Goal: Task Accomplishment & Management: Manage account settings

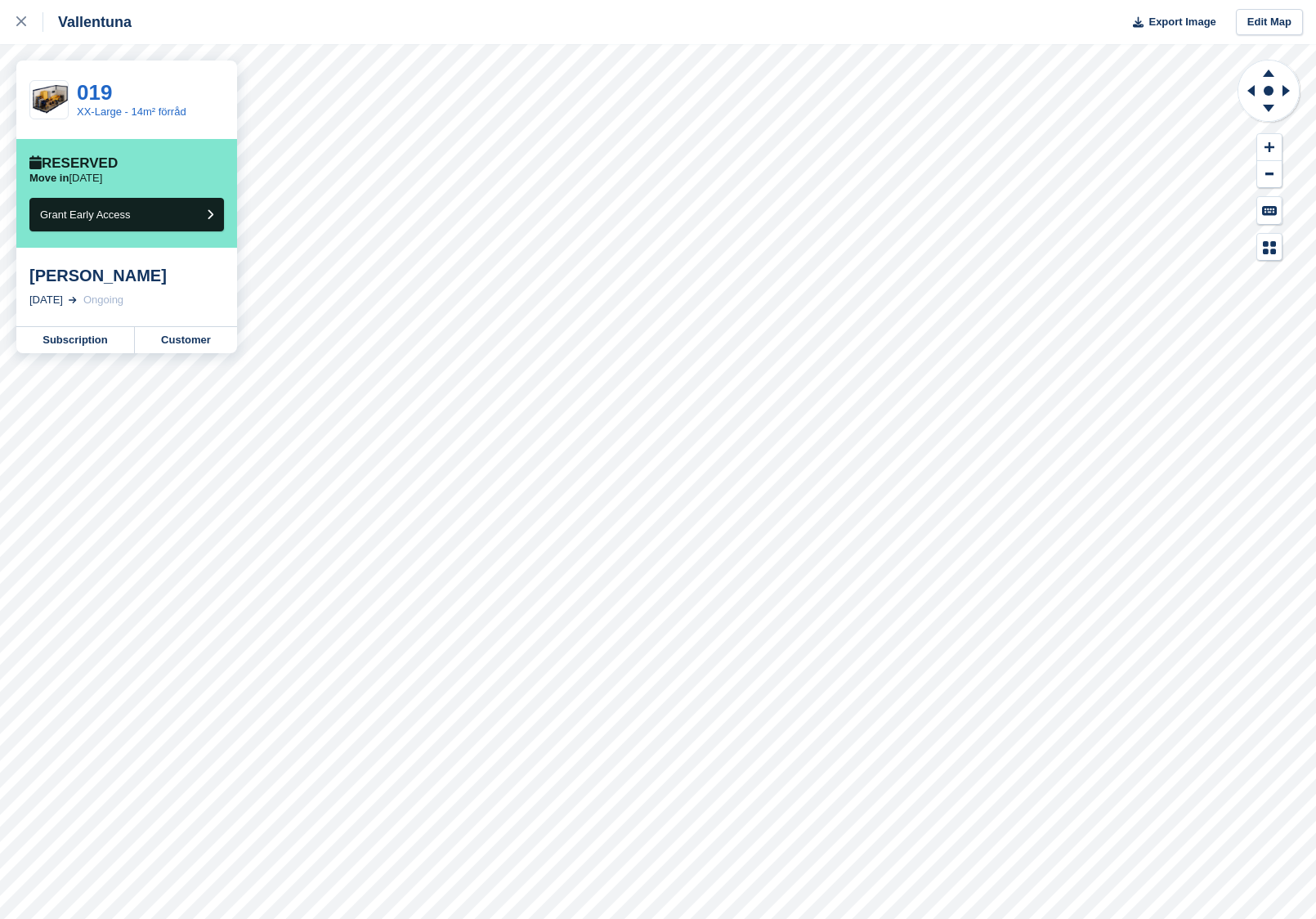
click at [17, 24] on icon at bounding box center [21, 21] width 10 height 10
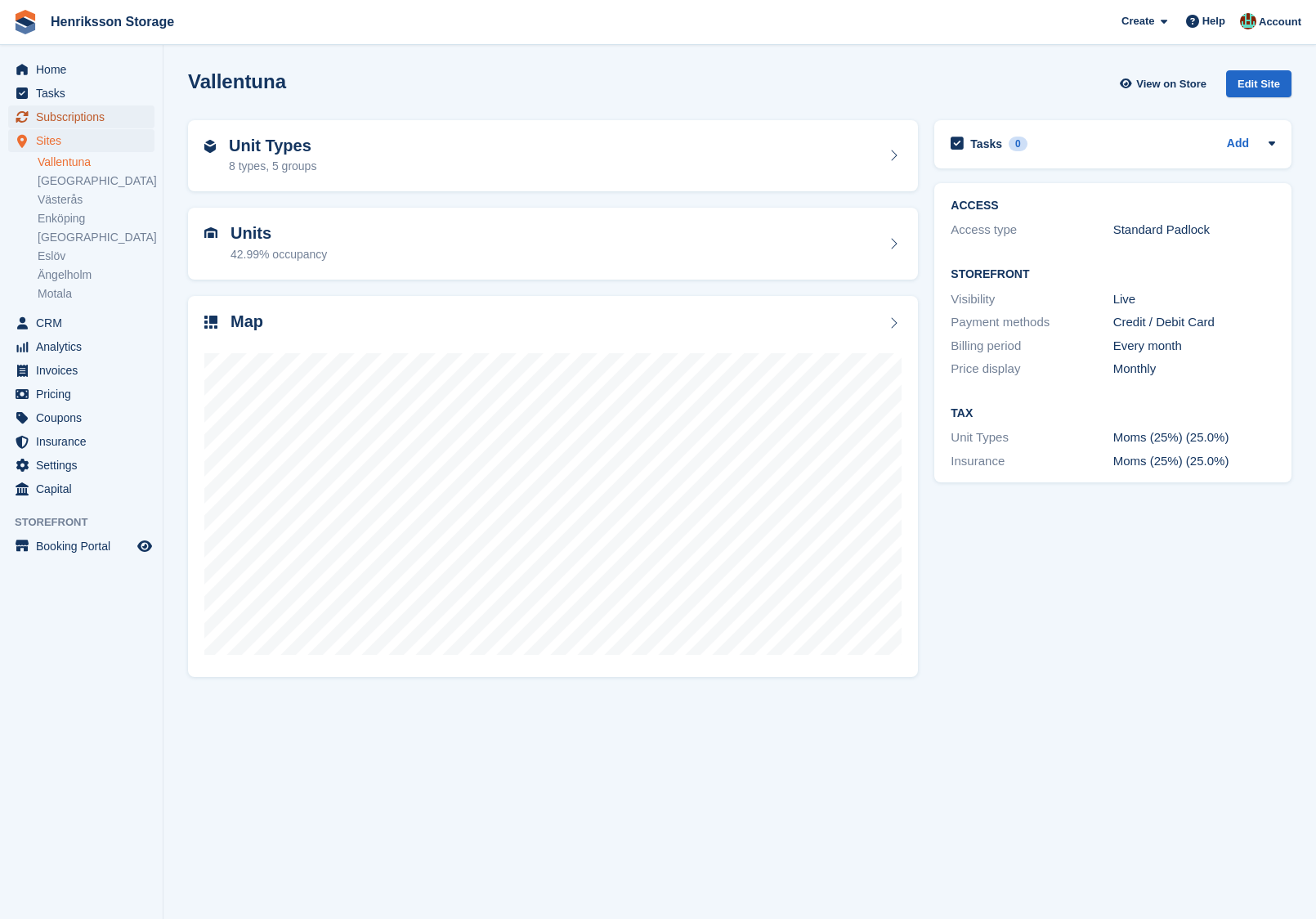
click at [101, 113] on span "Subscriptions" at bounding box center [85, 117] width 98 height 23
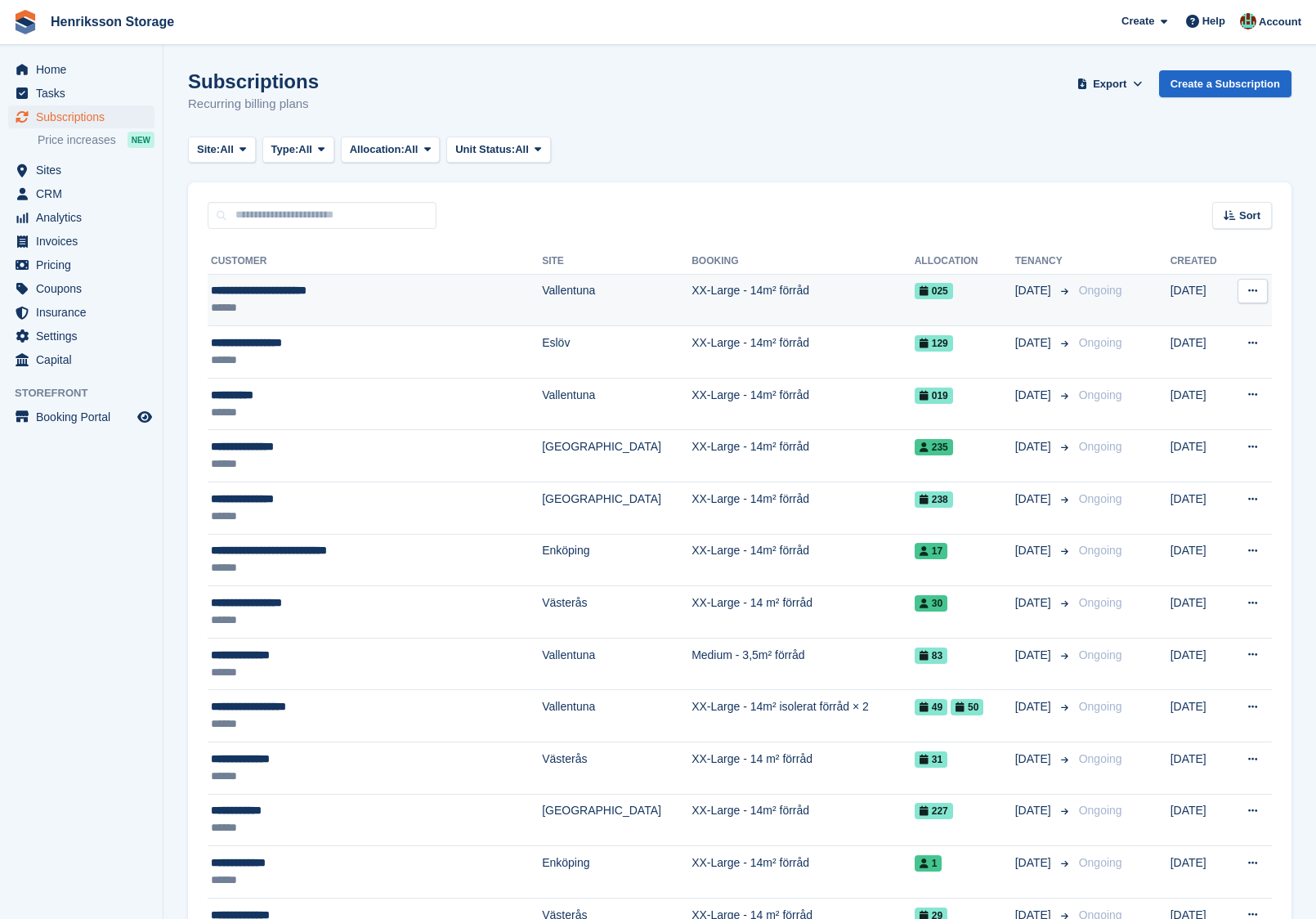
click at [400, 301] on div "******" at bounding box center [342, 307] width 263 height 17
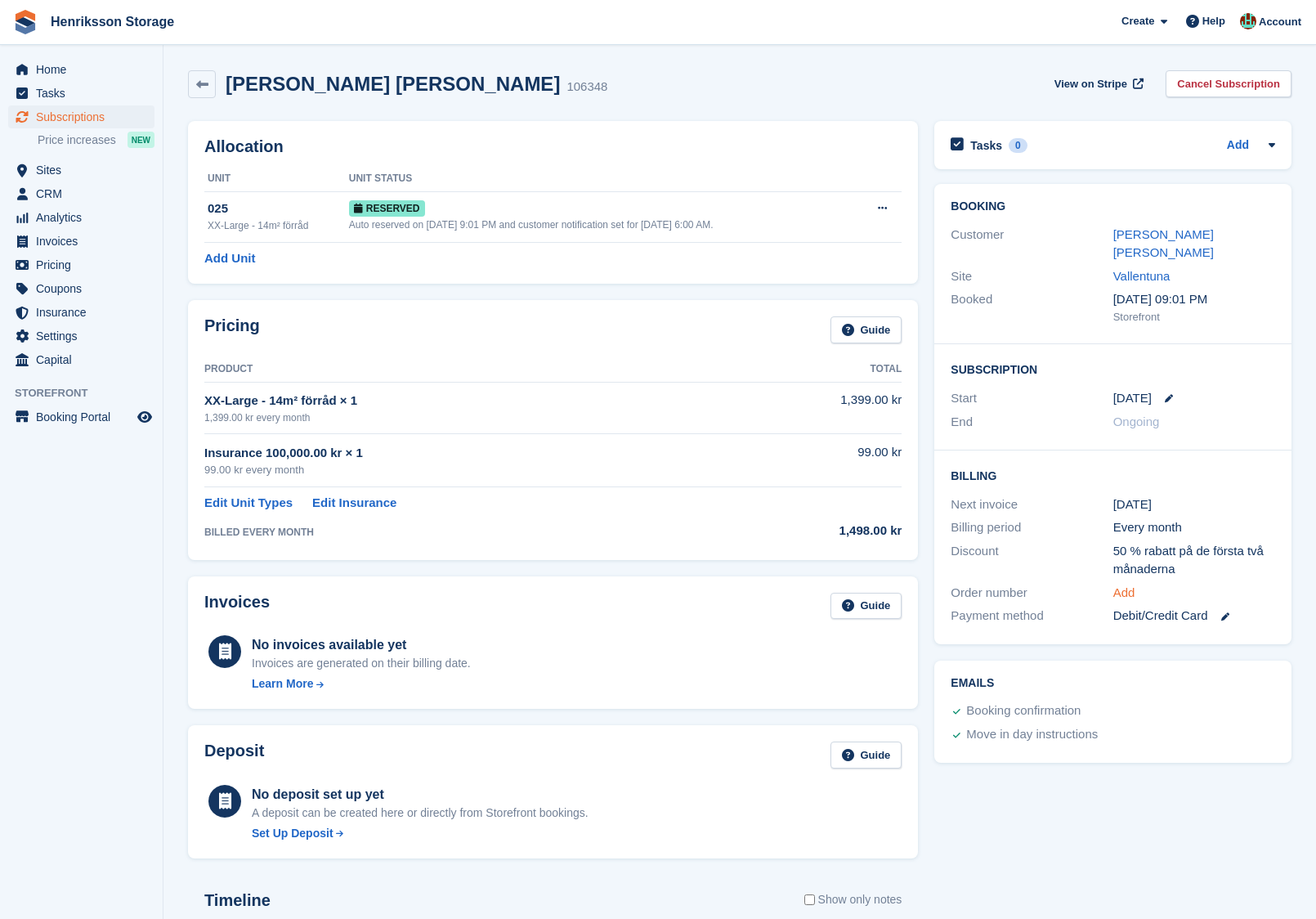
click at [1132, 584] on link "Add" at bounding box center [1124, 593] width 22 height 19
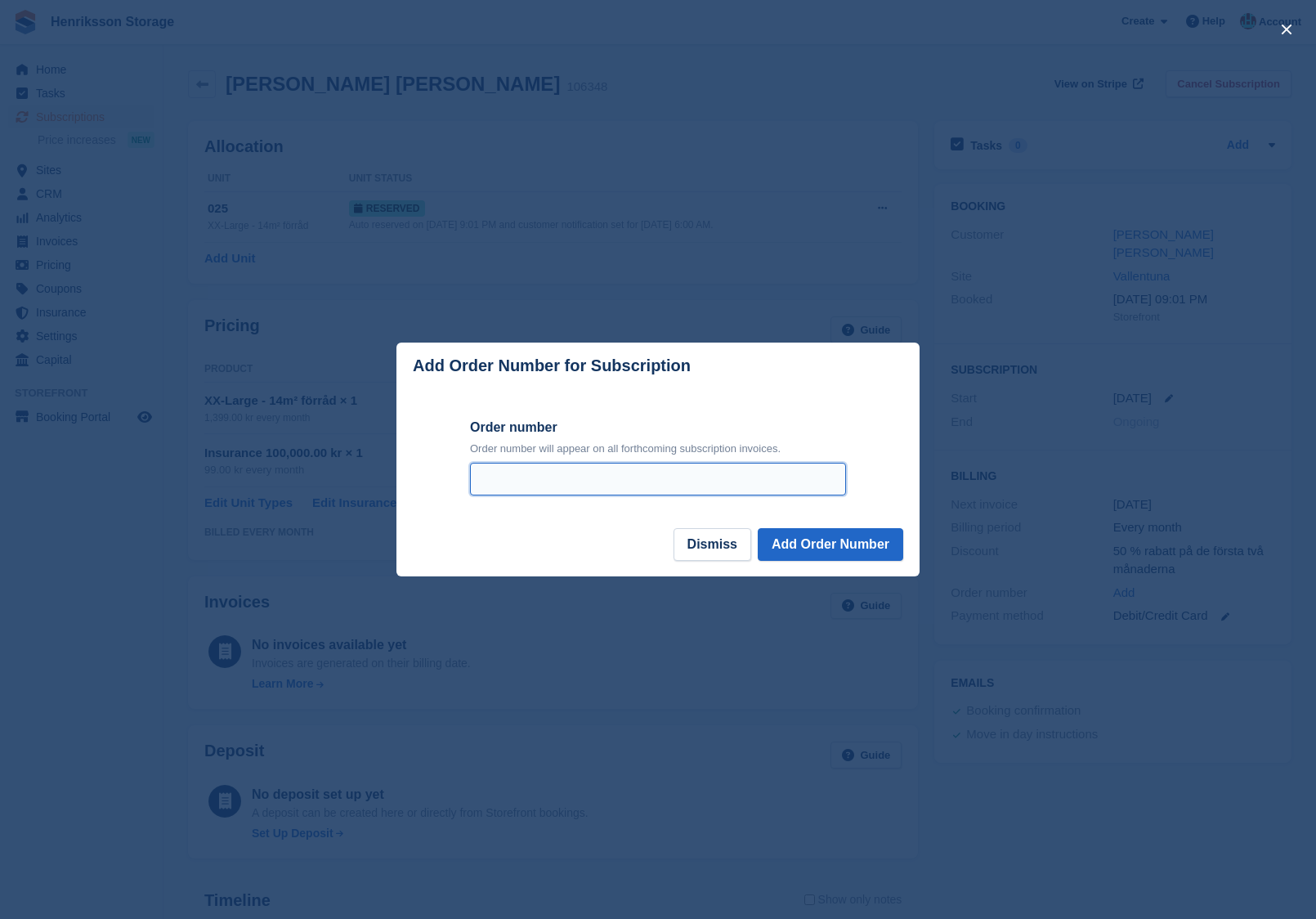
click at [641, 489] on input "Order number" at bounding box center [658, 478] width 376 height 33
paste input "**********"
type input "**********"
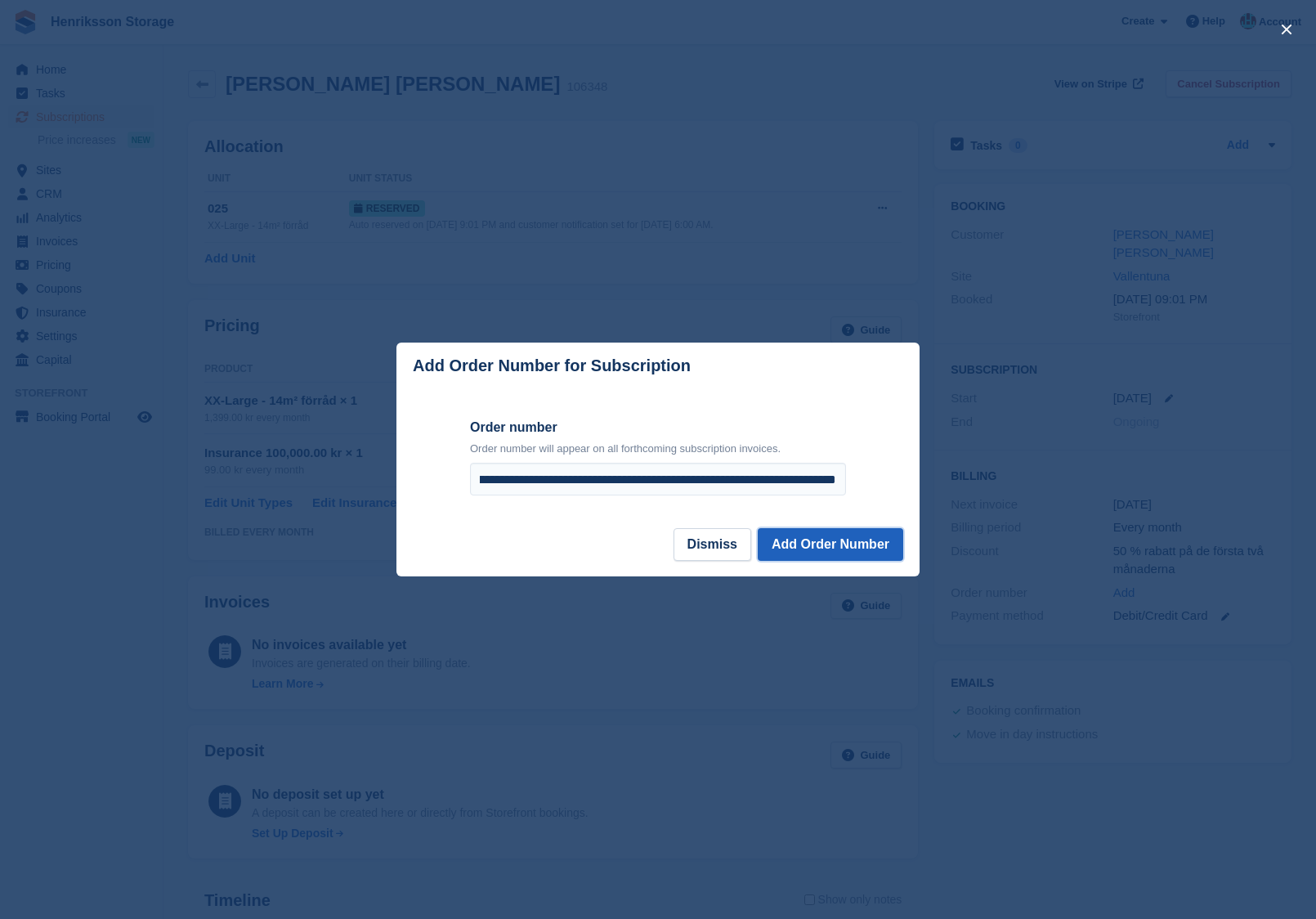
click at [854, 540] on button "Add Order Number" at bounding box center [830, 544] width 146 height 33
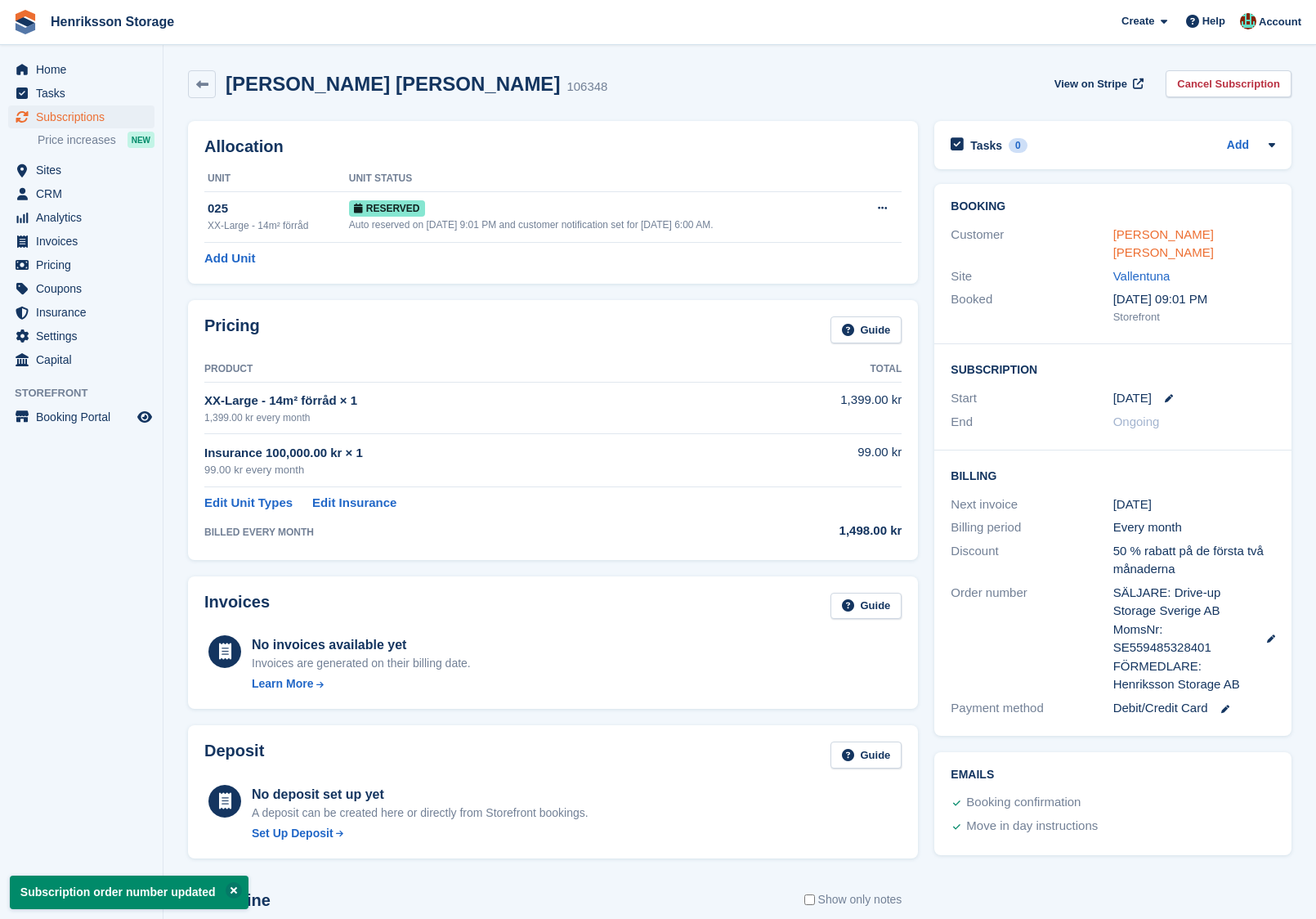
click at [1181, 233] on link "Joakim Gripenbrand Säll" at bounding box center [1163, 243] width 101 height 33
drag, startPoint x: 444, startPoint y: 84, endPoint x: 235, endPoint y: 86, distance: 209.0
click at [235, 86] on div "Joakim Gripenbrand Säll 106348" at bounding box center [412, 84] width 392 height 24
click at [234, 86] on h2 "Joakim Gripenbrand Säll" at bounding box center [393, 83] width 334 height 22
click at [227, 86] on h2 "Joakim Gripenbrand Säll" at bounding box center [393, 83] width 334 height 22
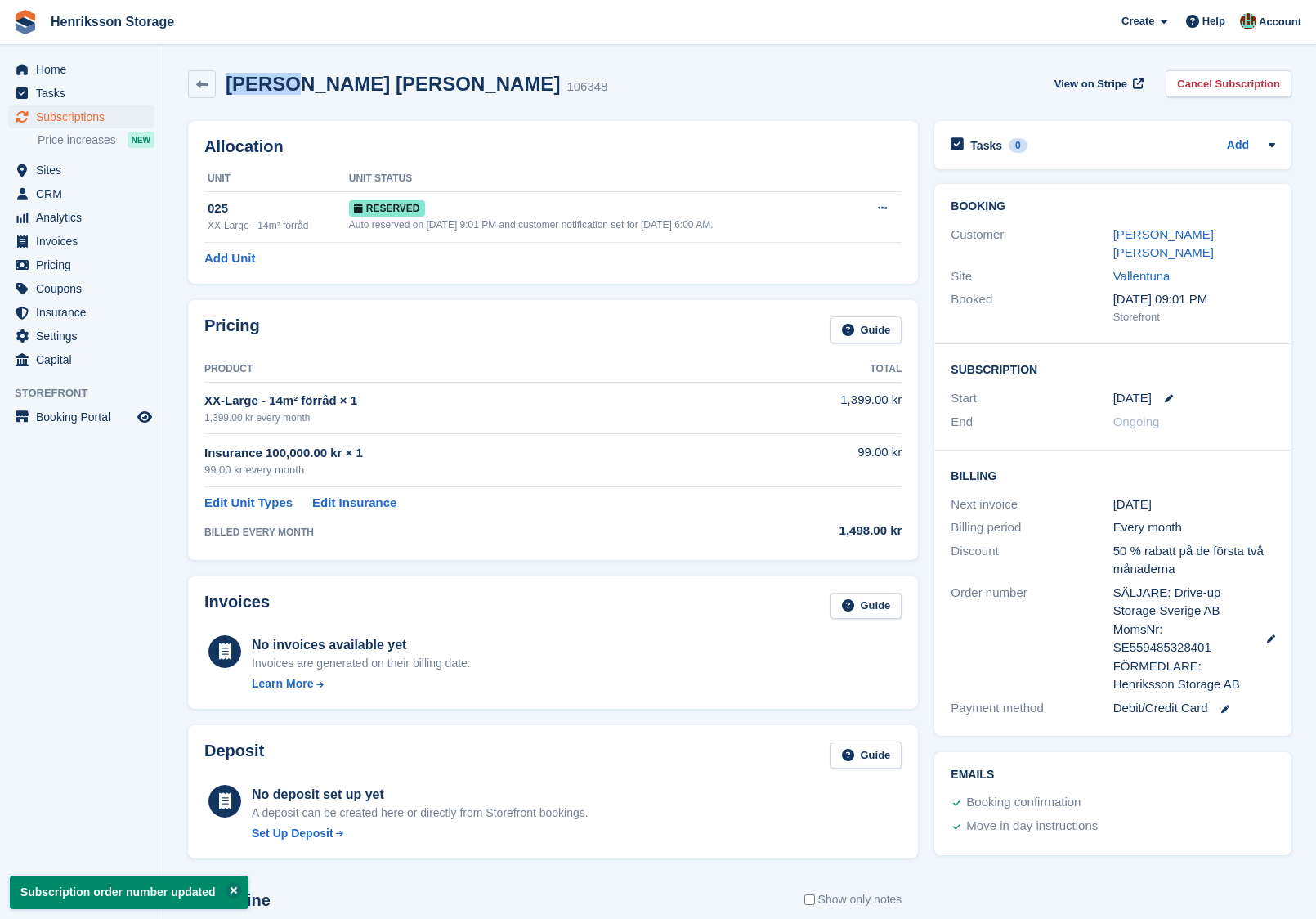
click at [227, 86] on h2 "Joakim Gripenbrand Säll" at bounding box center [393, 83] width 334 height 22
copy div "Joakim Gripenbrand Säll"
click at [1207, 223] on div "Customer Joakim Gripenbrand Säll" at bounding box center [1113, 243] width 325 height 41
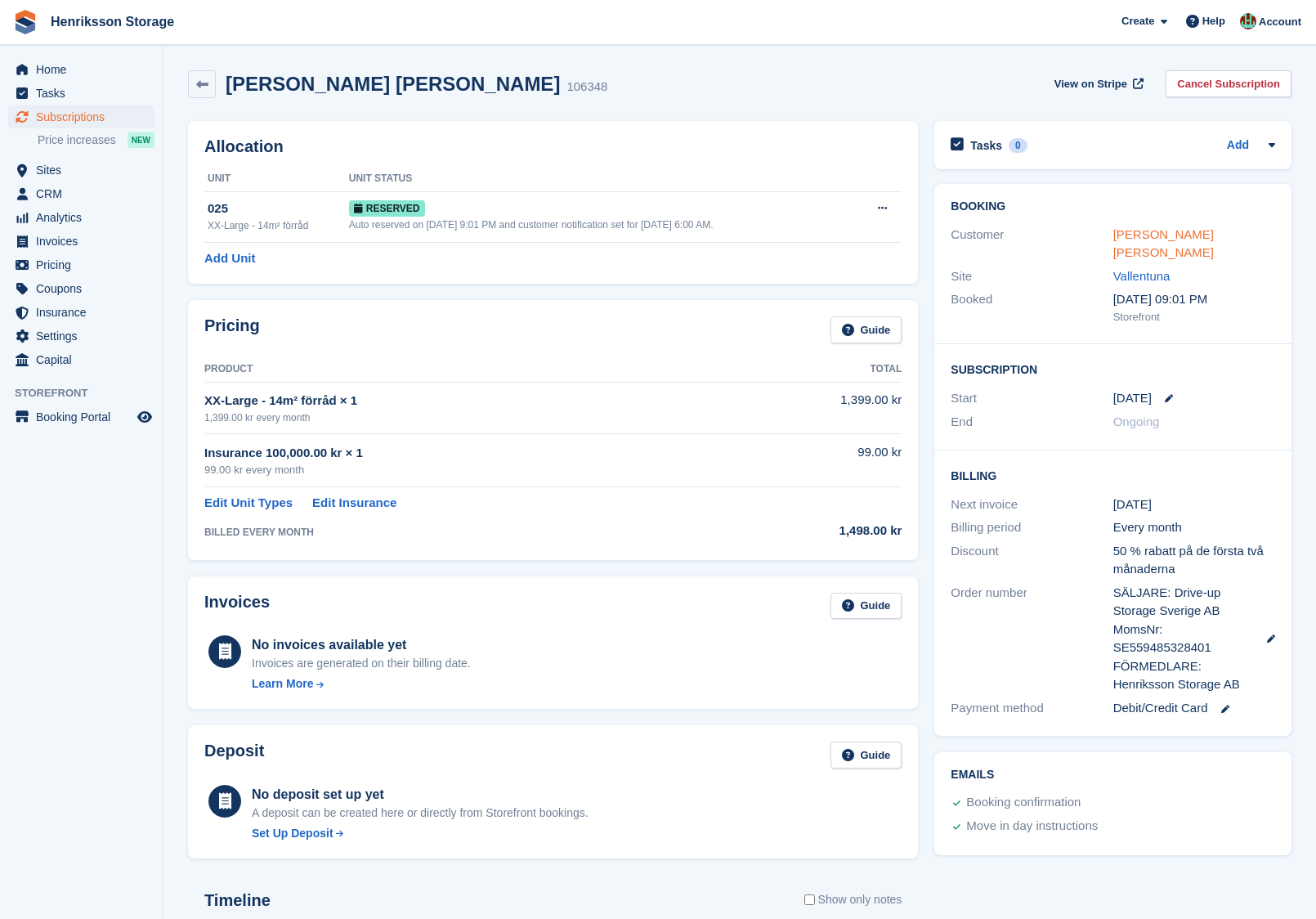
click at [1156, 234] on link "Joakim Gripenbrand Säll" at bounding box center [1163, 243] width 101 height 33
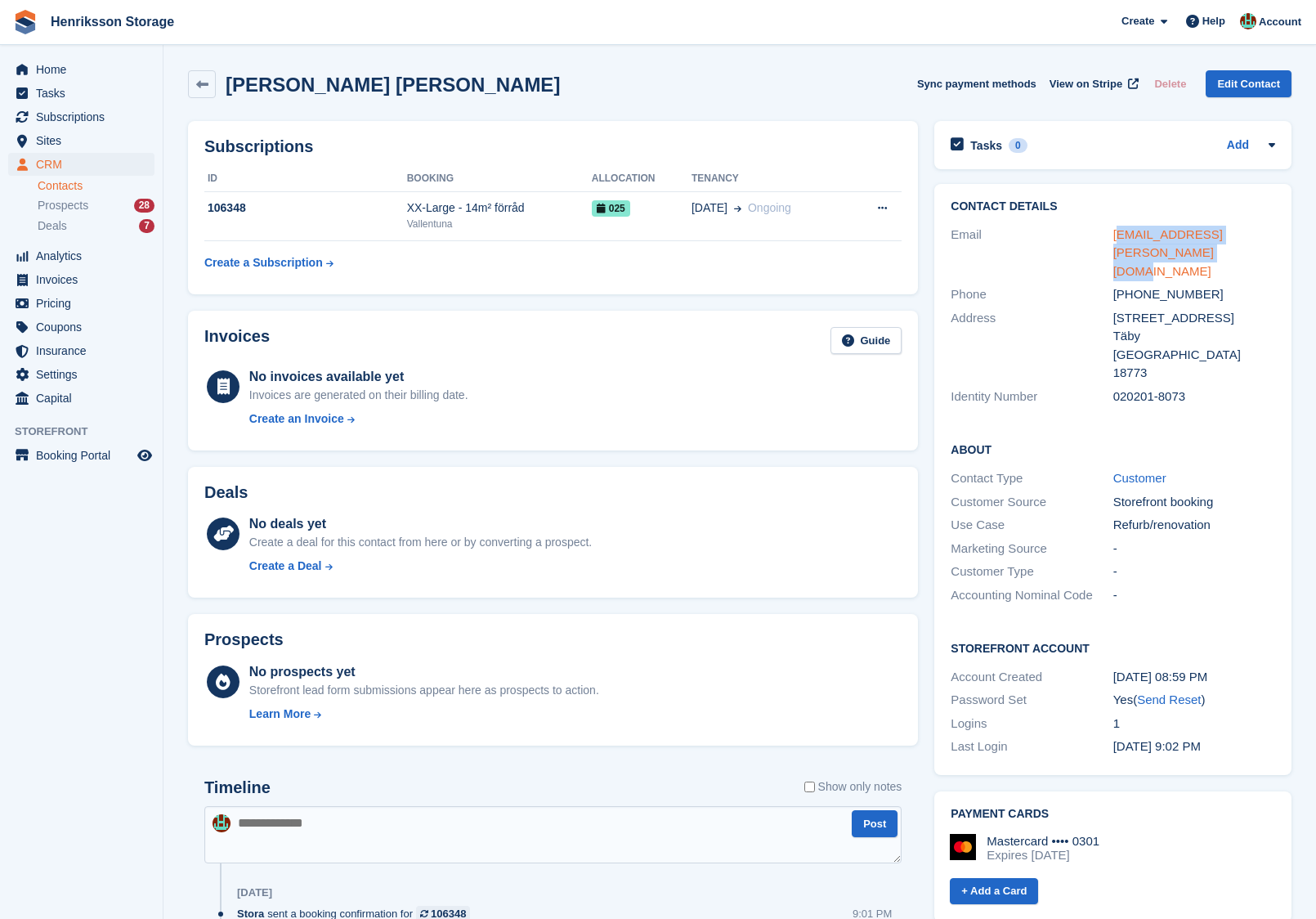
drag, startPoint x: 1169, startPoint y: 258, endPoint x: 1114, endPoint y: 240, distance: 57.9
click at [1114, 240] on div "joakim.gripenbrand.sall@gmail.com" at bounding box center [1193, 253] width 161 height 56
copy link "joakim.gripenbrand.sall@gmail.com"
click at [1187, 285] on div "+46709959513" at bounding box center [1193, 294] width 161 height 19
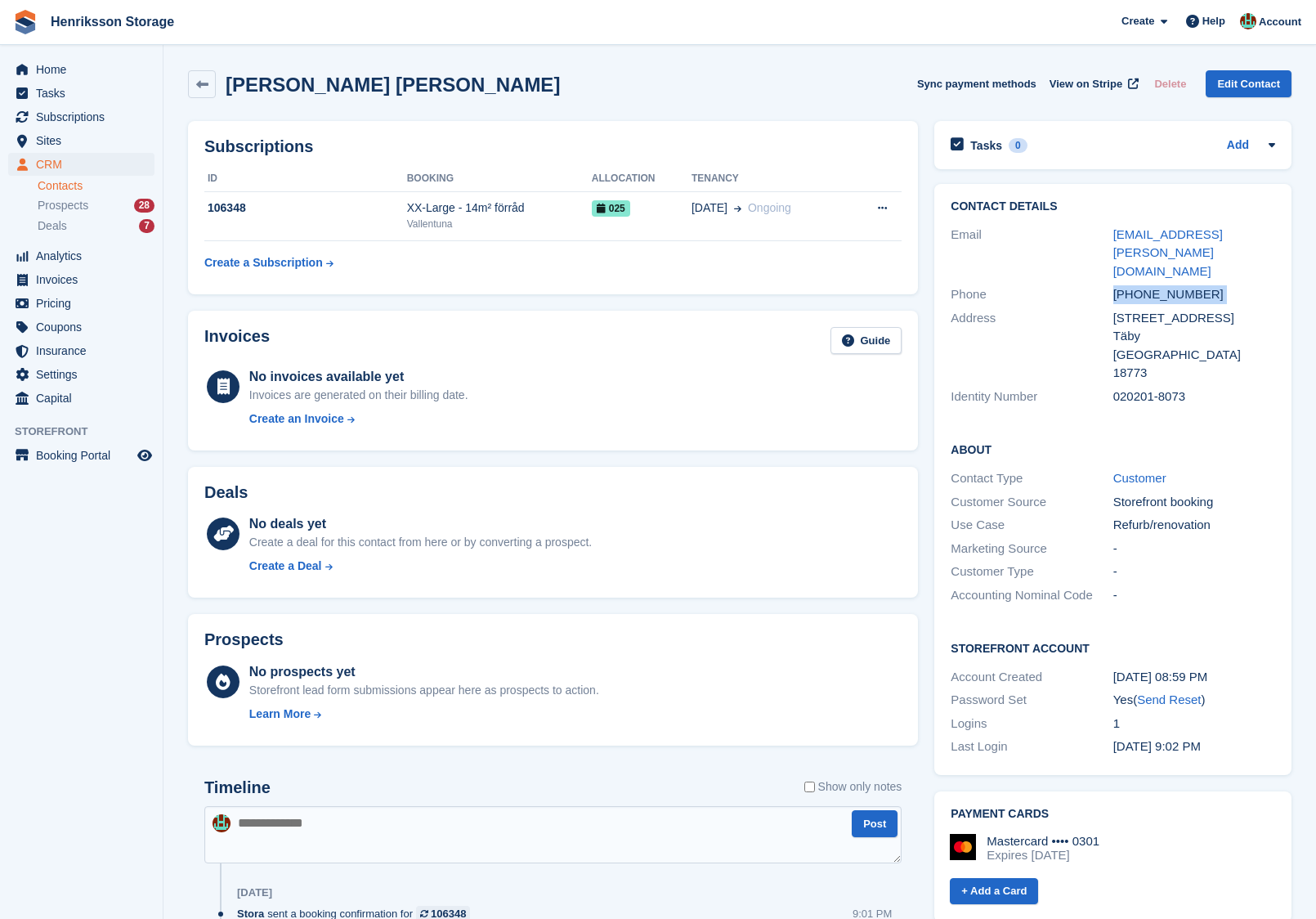
click at [1187, 285] on div "+46709959513" at bounding box center [1193, 294] width 161 height 19
copy div "+46709959513"
click at [1131, 283] on div "Phone +46709959513" at bounding box center [1113, 295] width 325 height 24
click at [1131, 285] on div "+46709959513" at bounding box center [1193, 294] width 161 height 19
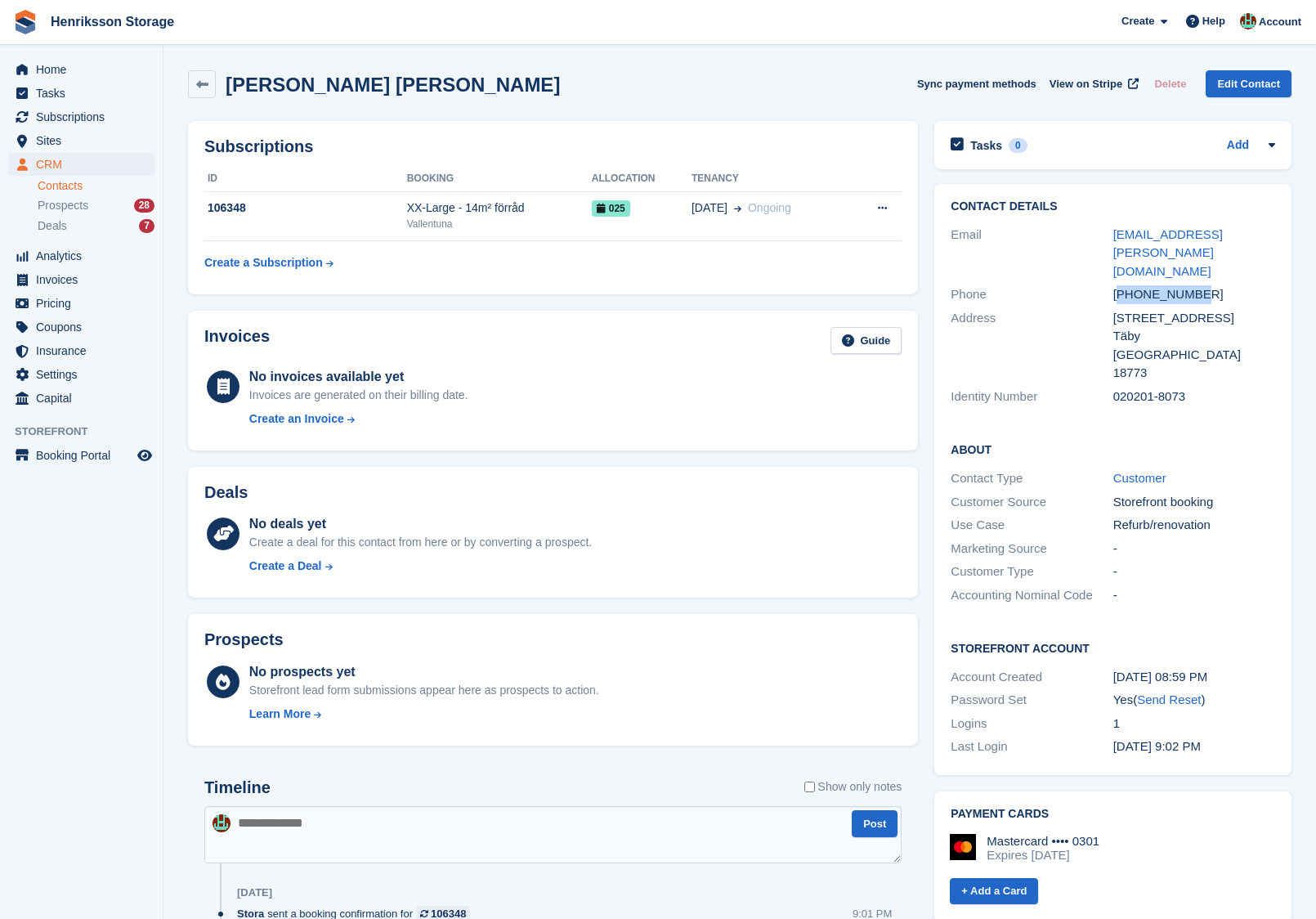
click at [1131, 285] on div "+46709959513" at bounding box center [1193, 294] width 161 height 19
copy div "+46709959513"
click at [1120, 387] on div "020201-8073" at bounding box center [1193, 396] width 161 height 19
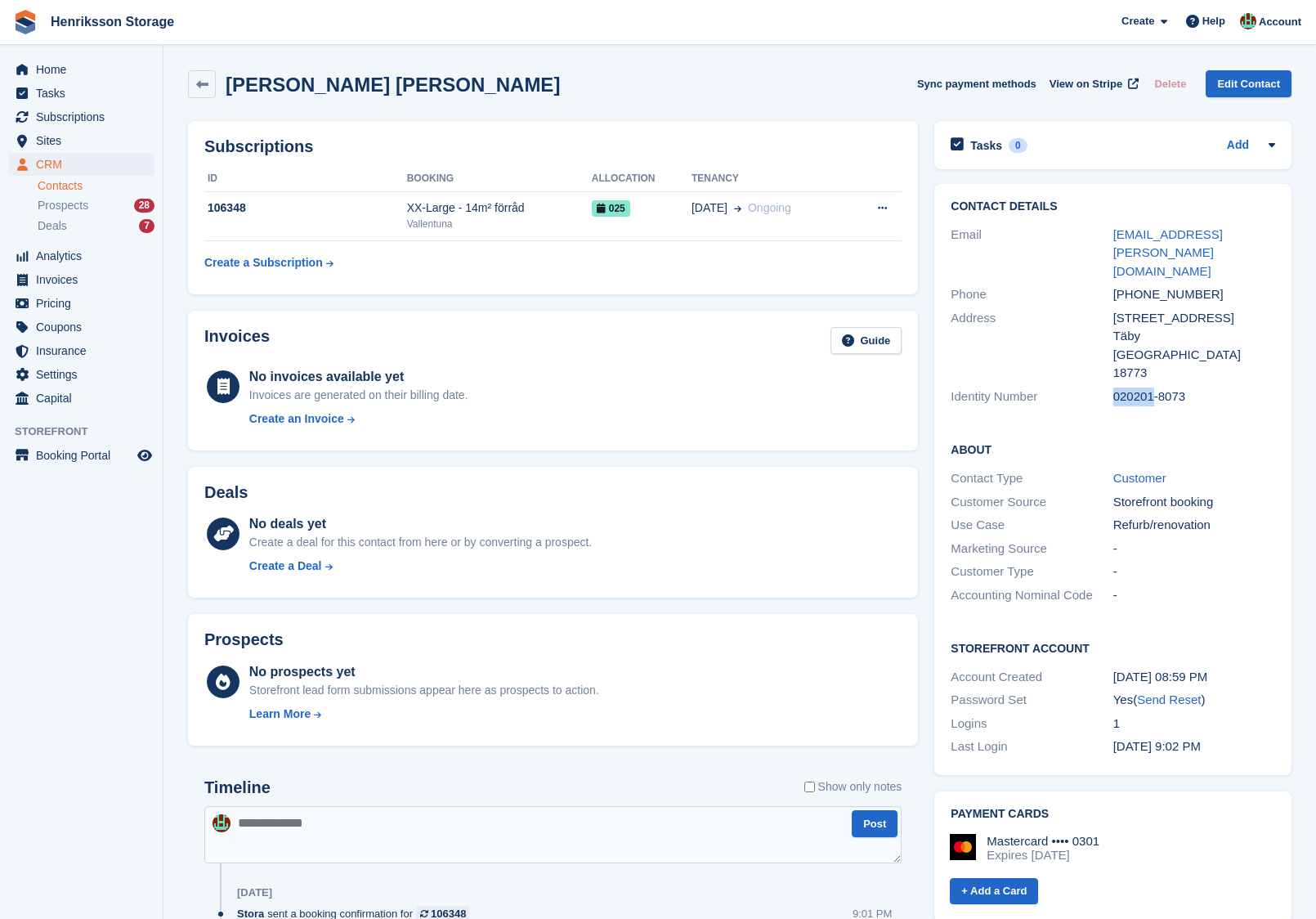
click at [1120, 387] on div "020201-8073" at bounding box center [1193, 396] width 161 height 19
copy div "020201-8073"
click at [96, 122] on span "Subscriptions" at bounding box center [85, 117] width 98 height 23
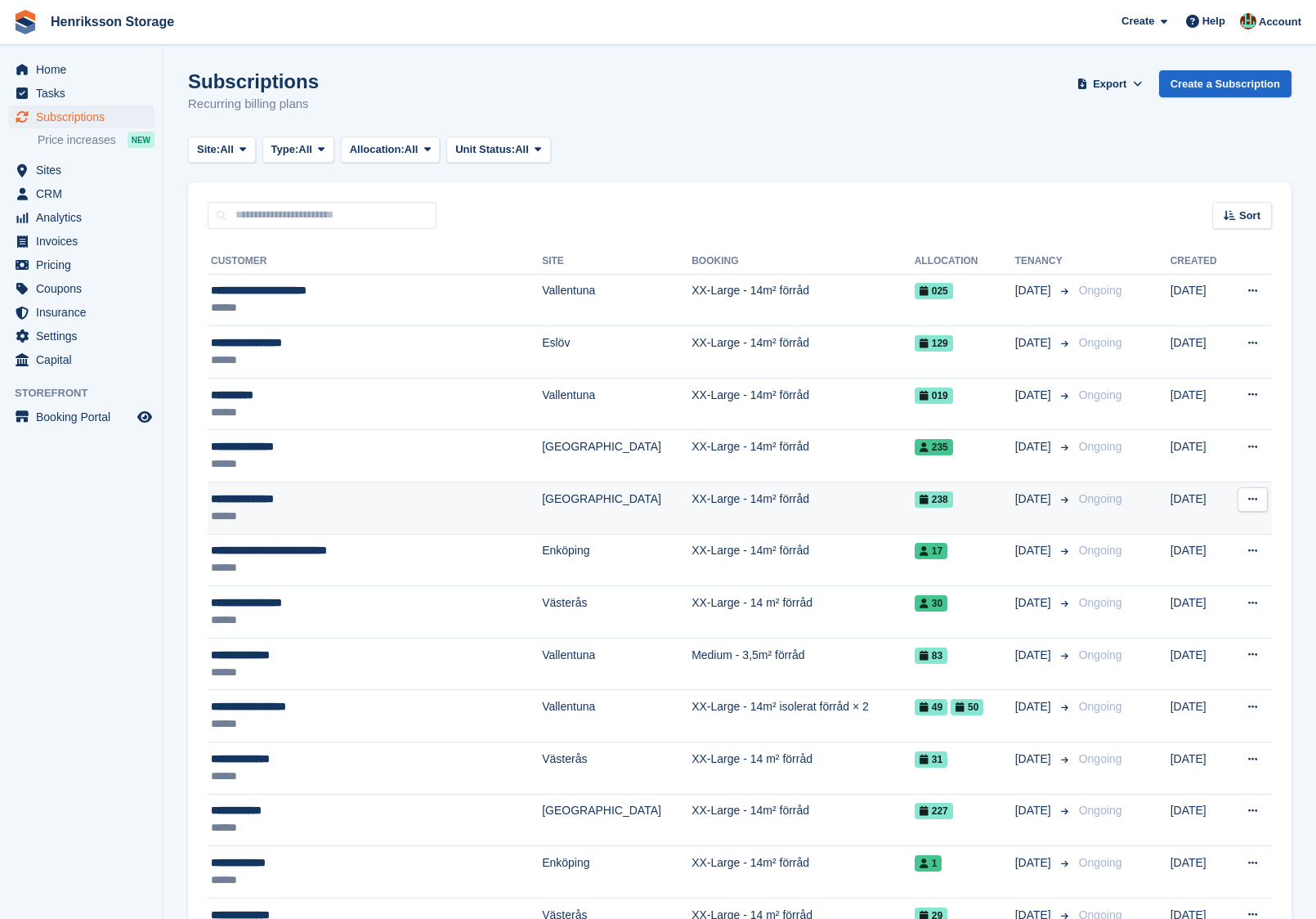
click at [841, 502] on td "XX-Large - 14m² förråd" at bounding box center [803, 508] width 223 height 52
